Goal: Task Accomplishment & Management: Manage account settings

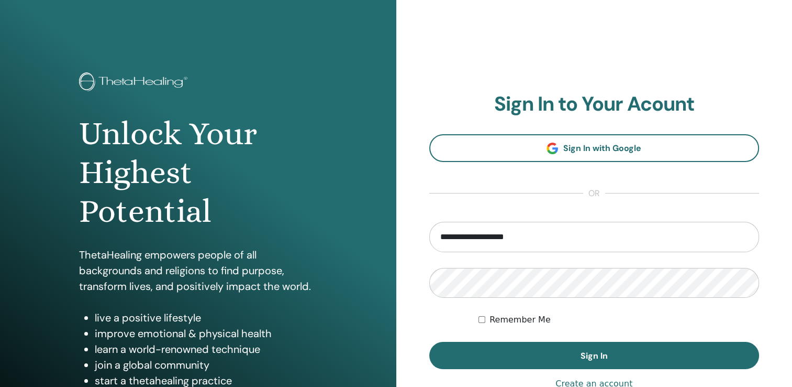
type input "**********"
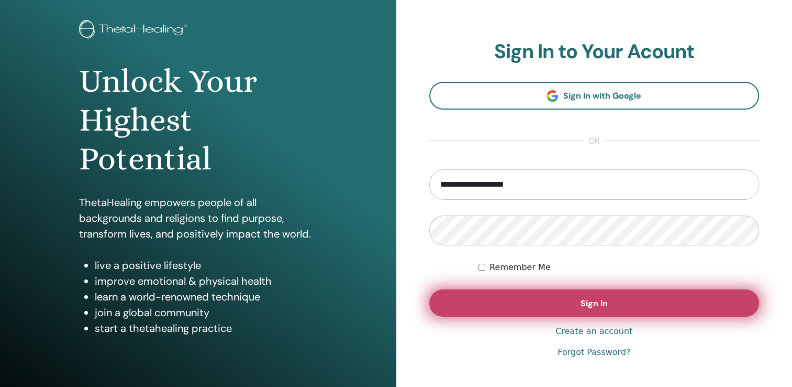
click at [663, 299] on button "Sign In" at bounding box center [595, 302] width 331 height 27
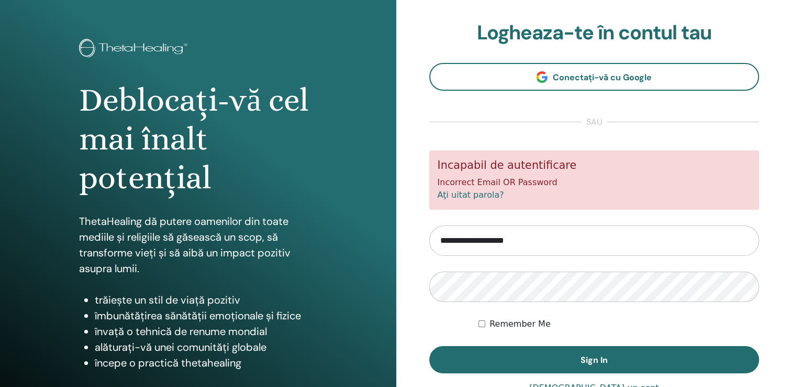
scroll to position [52, 0]
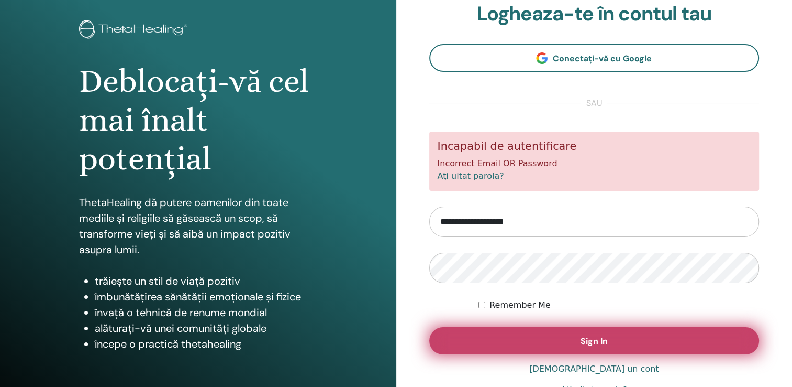
click at [638, 344] on button "Sign In" at bounding box center [595, 340] width 331 height 27
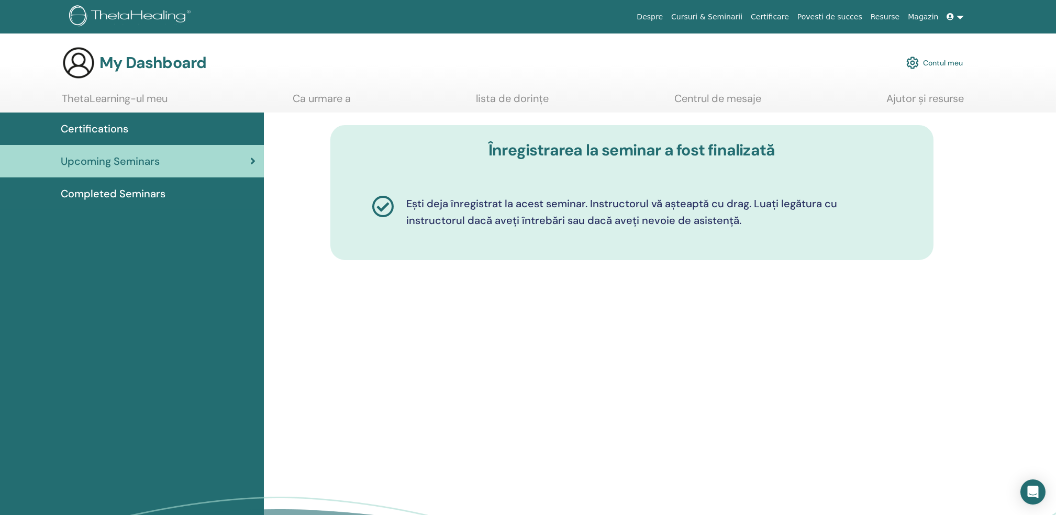
click at [746, 294] on div "Înregistrarea la seminar a fost finalizată Ești deja înregistrat la acest semin…" at bounding box center [660, 357] width 792 height 489
click at [792, 65] on link "Contul meu" at bounding box center [935, 62] width 57 height 23
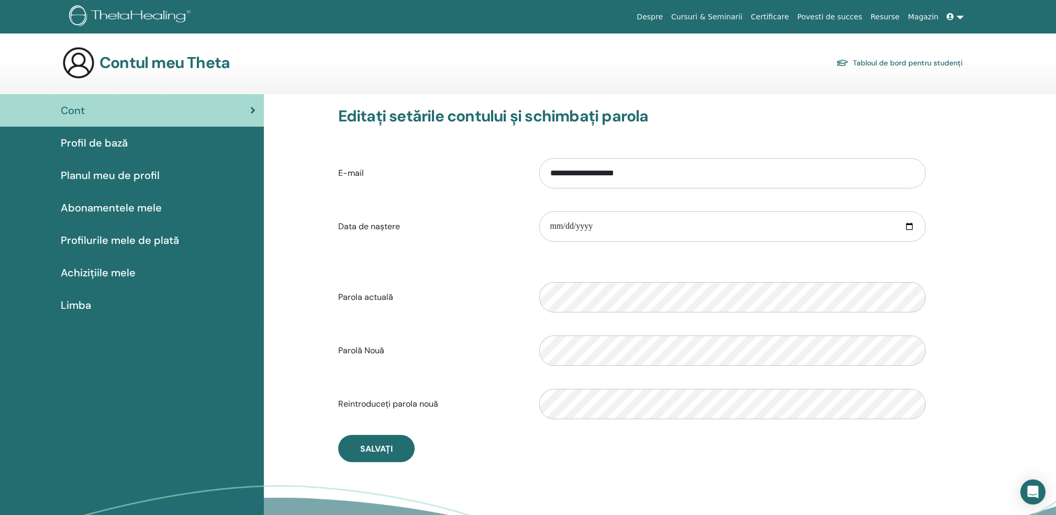
click at [133, 151] on link "Profil de bază" at bounding box center [132, 143] width 264 height 32
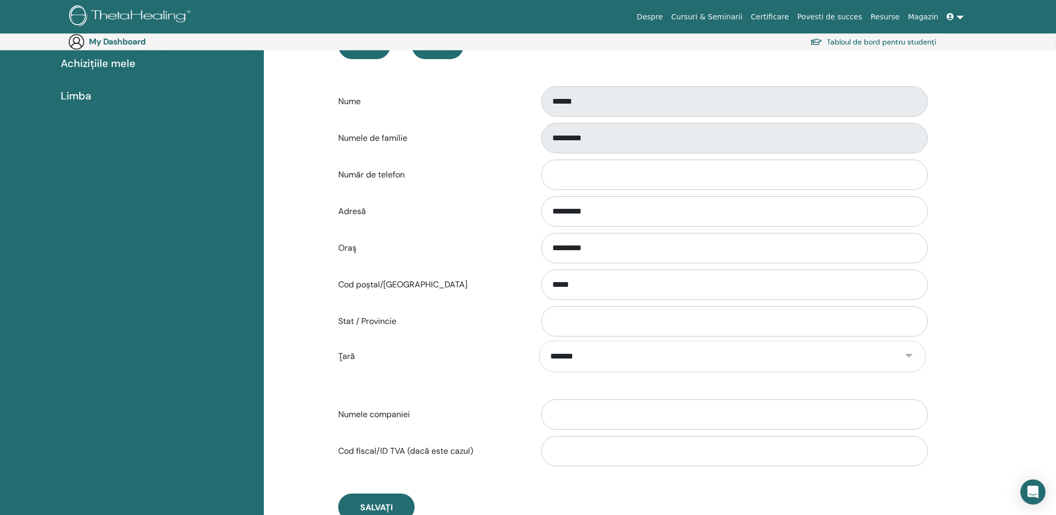
scroll to position [156, 0]
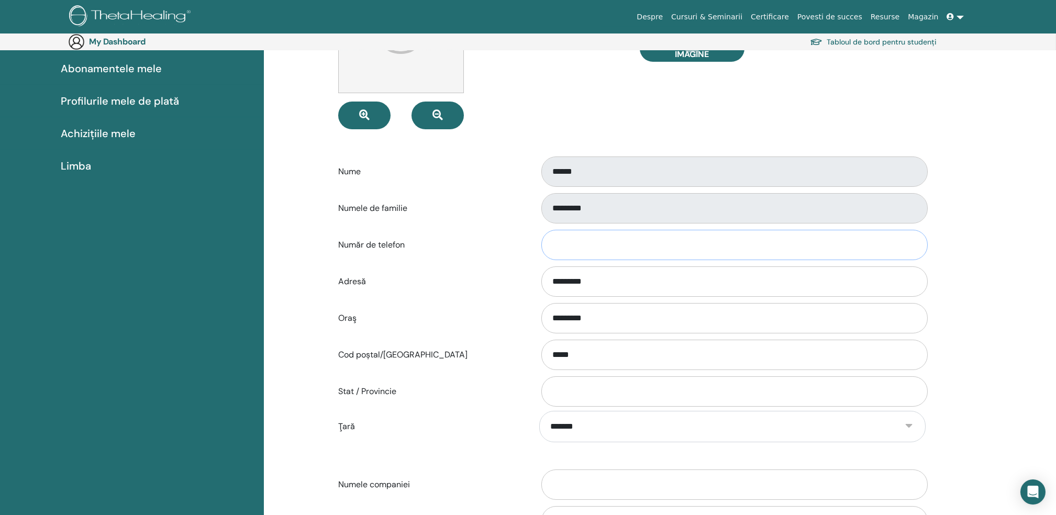
click at [590, 236] on input "Număr de telefon" at bounding box center [735, 245] width 387 height 30
click at [589, 189] on div "******" at bounding box center [733, 172] width 402 height 35
drag, startPoint x: 589, startPoint y: 177, endPoint x: 623, endPoint y: 190, distance: 36.3
click at [623, 190] on form "Selectați Imagine Nume ****** Numele de familie ********* Număr de telefon Adre…" at bounding box center [632, 253] width 588 height 571
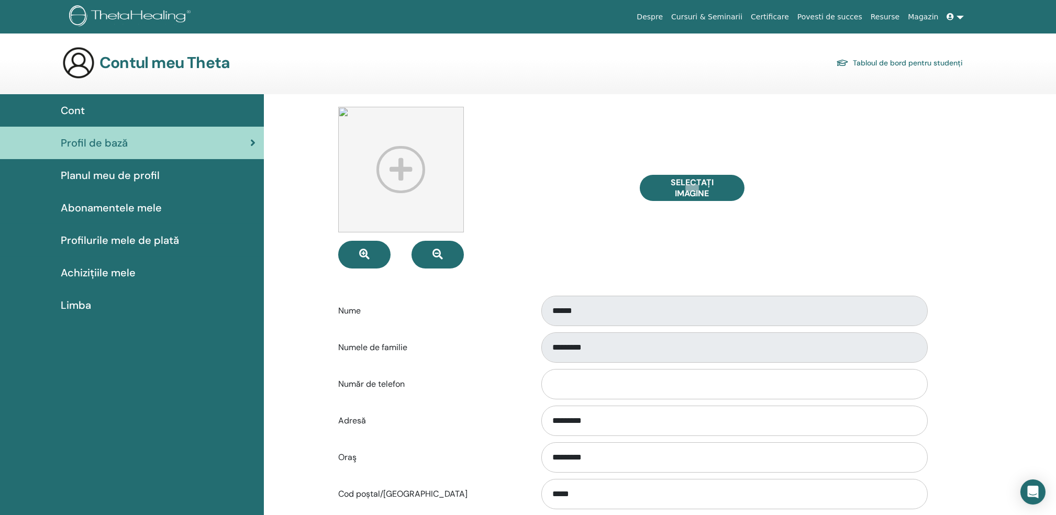
click at [145, 110] on div "Cont" at bounding box center [131, 111] width 247 height 16
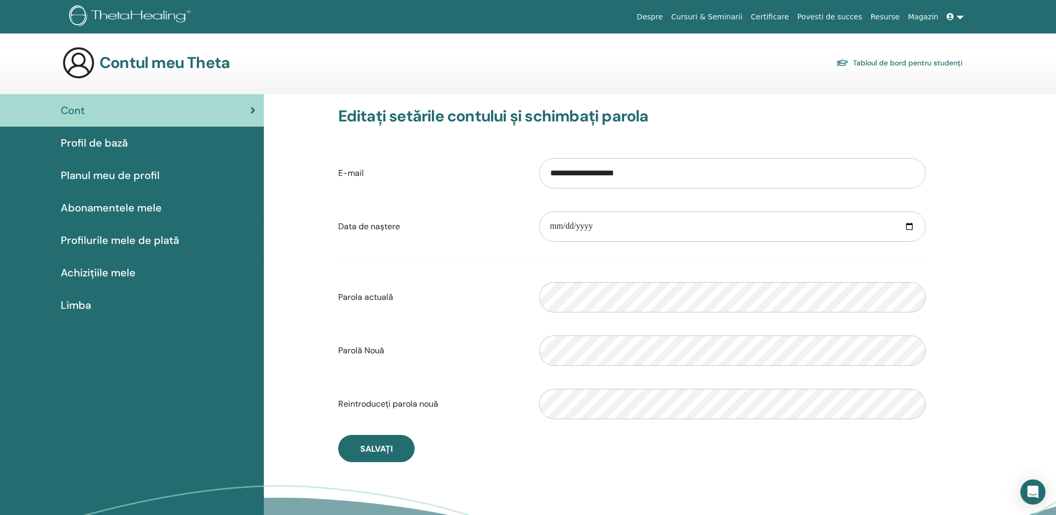
click at [75, 138] on span "Profil de bază" at bounding box center [94, 143] width 67 height 16
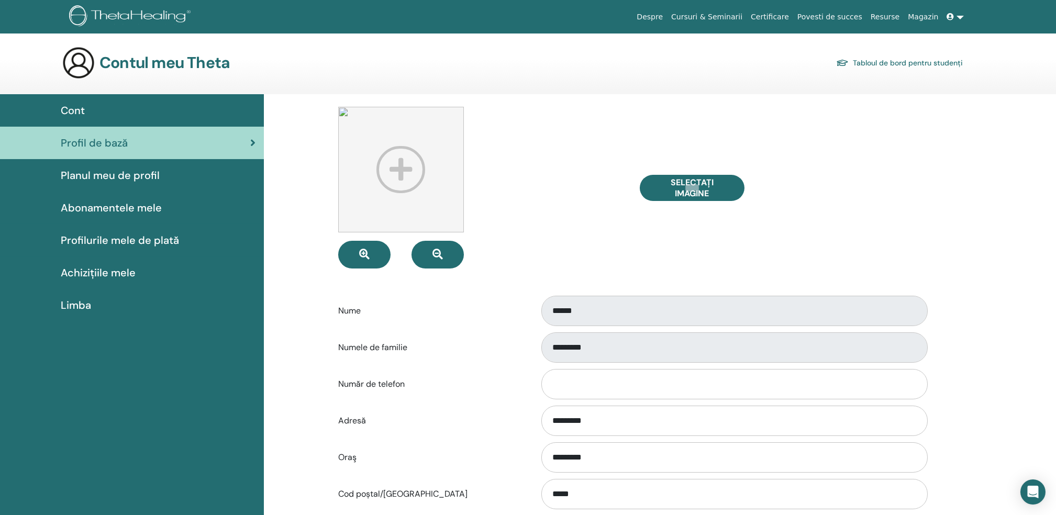
click at [354, 310] on label "Nume" at bounding box center [431, 311] width 201 height 20
click at [355, 310] on label "Nume" at bounding box center [431, 311] width 201 height 20
